Goal: Information Seeking & Learning: Check status

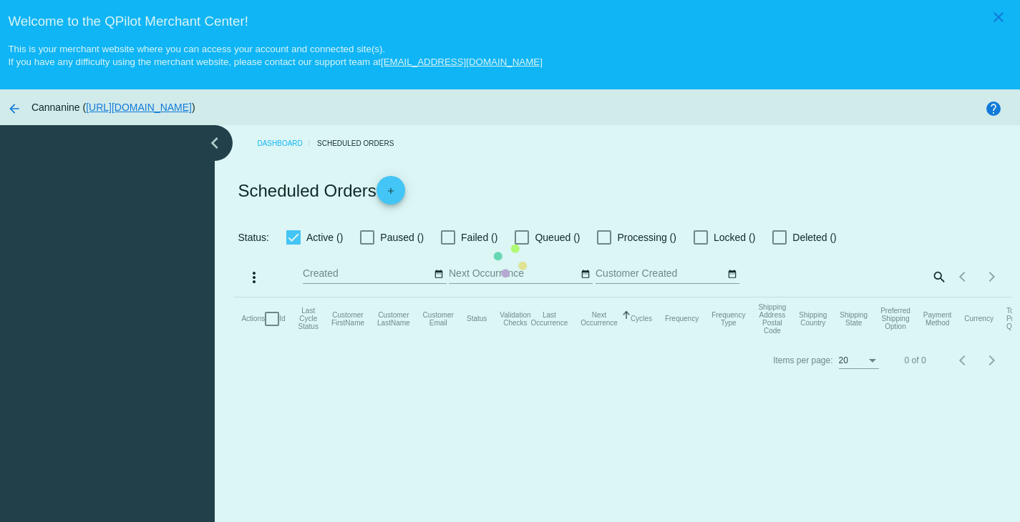
checkbox input "true"
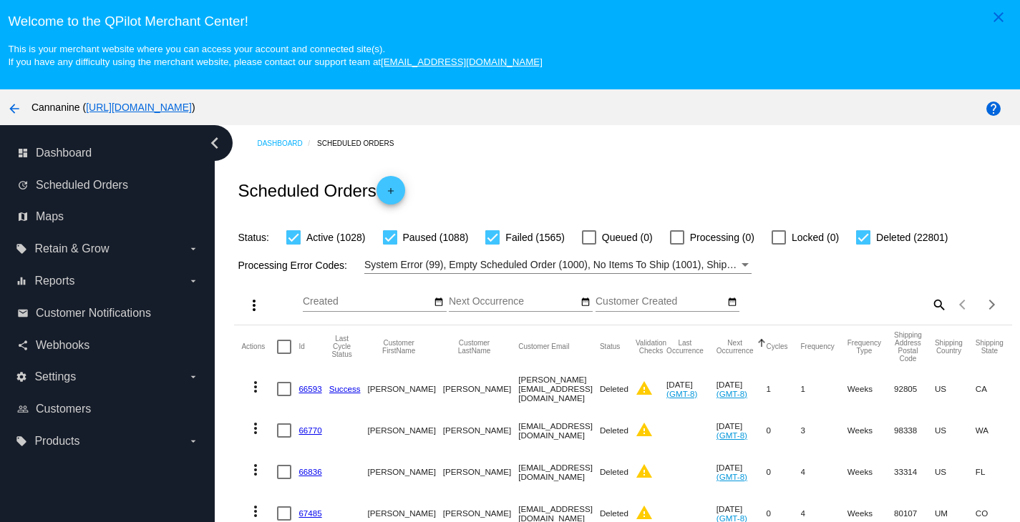
click at [929, 308] on mat-icon "search" at bounding box center [937, 304] width 17 height 22
click at [753, 298] on div "Search" at bounding box center [849, 298] width 193 height 28
paste input "sudiecrouch@gmail.com"
type input "sudiecrouch@gmail.com"
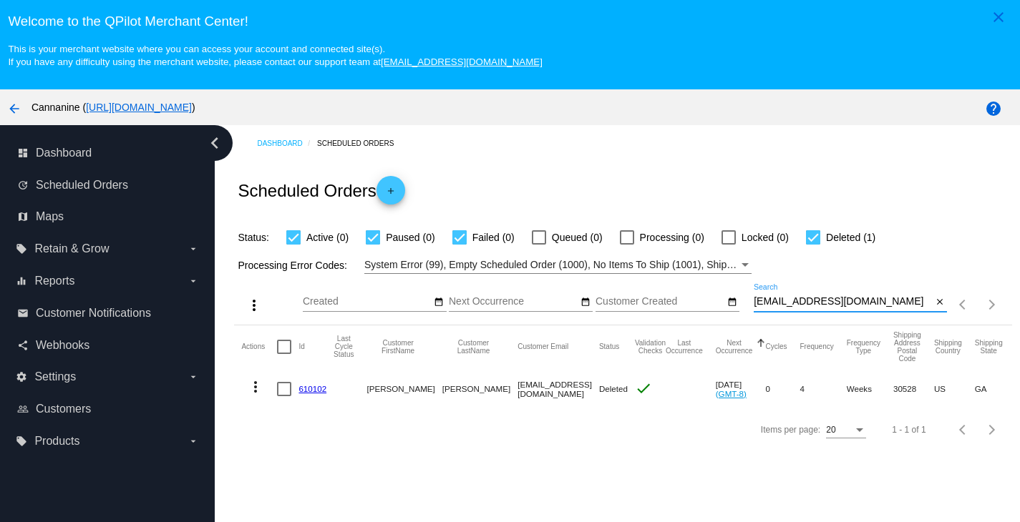
click at [254, 388] on mat-icon "more_vert" at bounding box center [255, 386] width 17 height 17
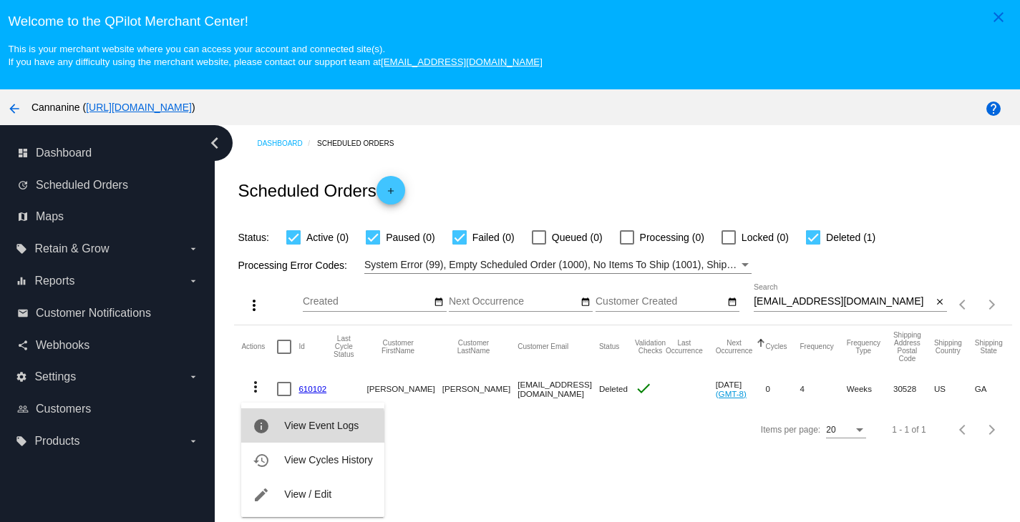
click at [300, 428] on span "View Event Logs" at bounding box center [321, 425] width 74 height 11
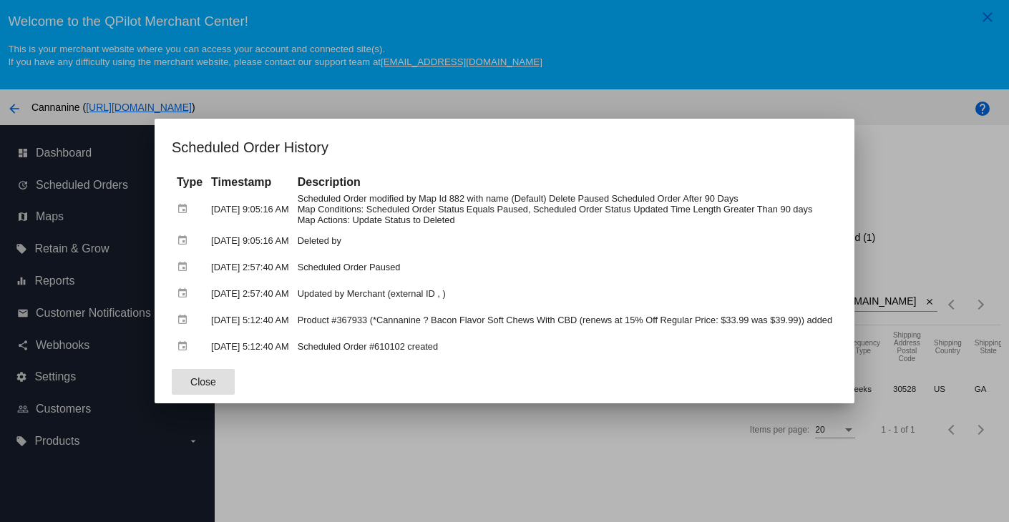
click at [787, 91] on div at bounding box center [504, 261] width 1009 height 522
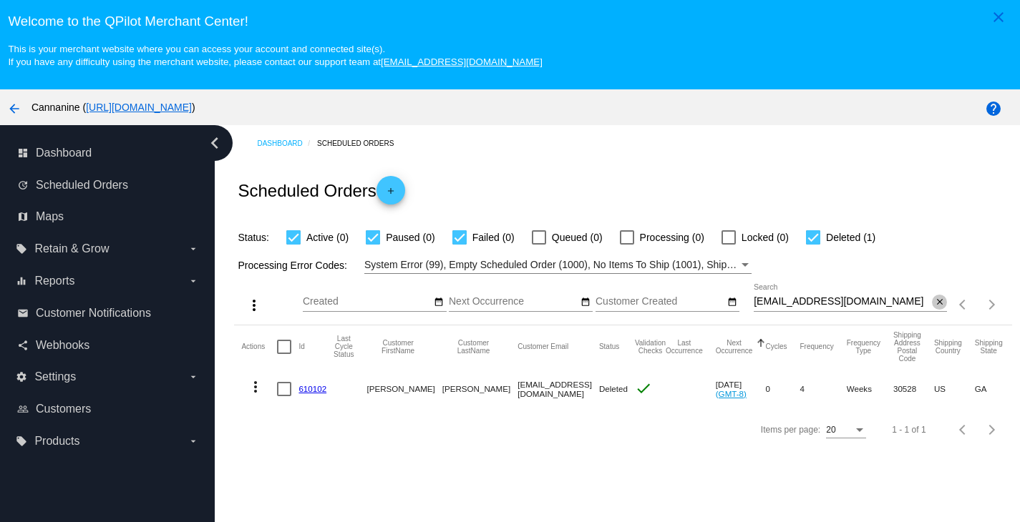
click at [934, 301] on mat-icon "close" at bounding box center [939, 302] width 10 height 11
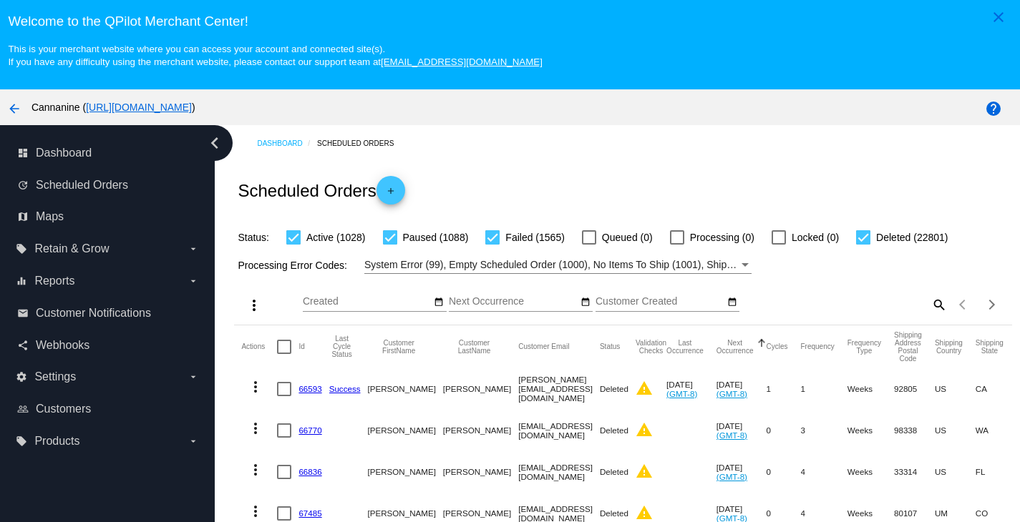
click at [929, 304] on mat-icon "search" at bounding box center [937, 304] width 17 height 22
click at [814, 303] on input "Search" at bounding box center [849, 301] width 193 height 11
paste input "[EMAIL_ADDRESS][DOMAIN_NAME]"
type input "[EMAIL_ADDRESS][DOMAIN_NAME]"
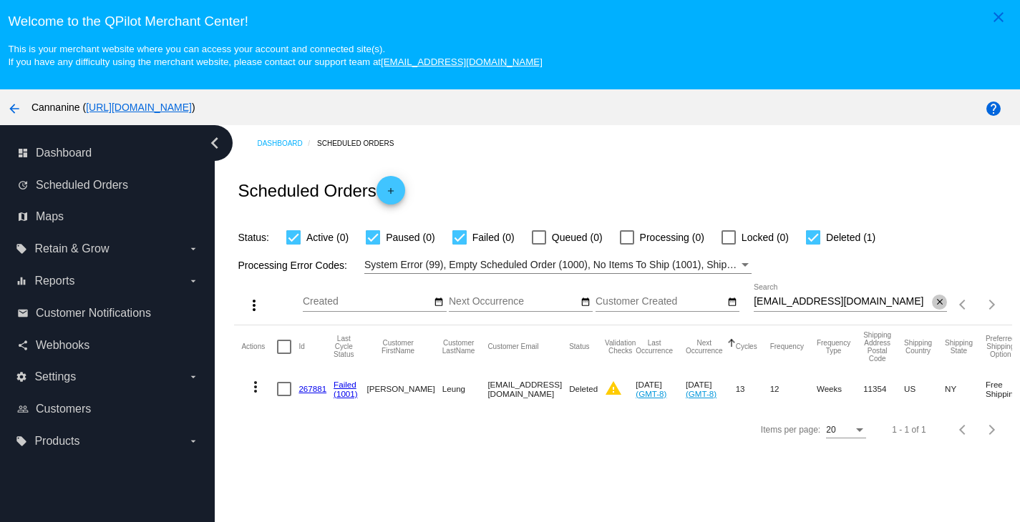
click at [934, 303] on mat-icon "close" at bounding box center [939, 302] width 10 height 11
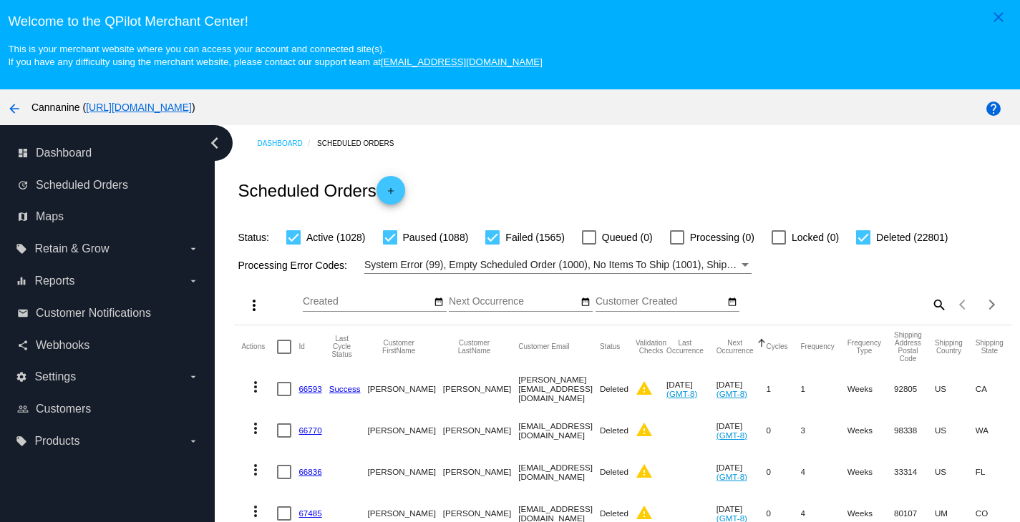
click at [929, 311] on mat-icon "search" at bounding box center [937, 304] width 17 height 22
click at [791, 312] on div "Search" at bounding box center [849, 298] width 193 height 28
click at [792, 307] on input "Search" at bounding box center [849, 301] width 193 height 11
paste input "[EMAIL_ADDRESS][DOMAIN_NAME]"
type input "[EMAIL_ADDRESS][DOMAIN_NAME]"
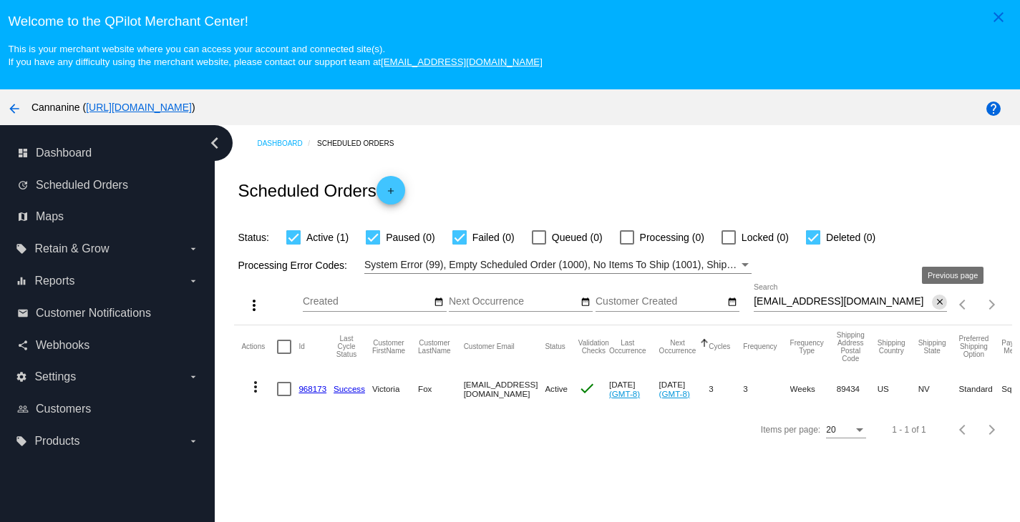
click at [934, 306] on mat-icon "close" at bounding box center [939, 302] width 10 height 11
